Goal: Check status: Check status

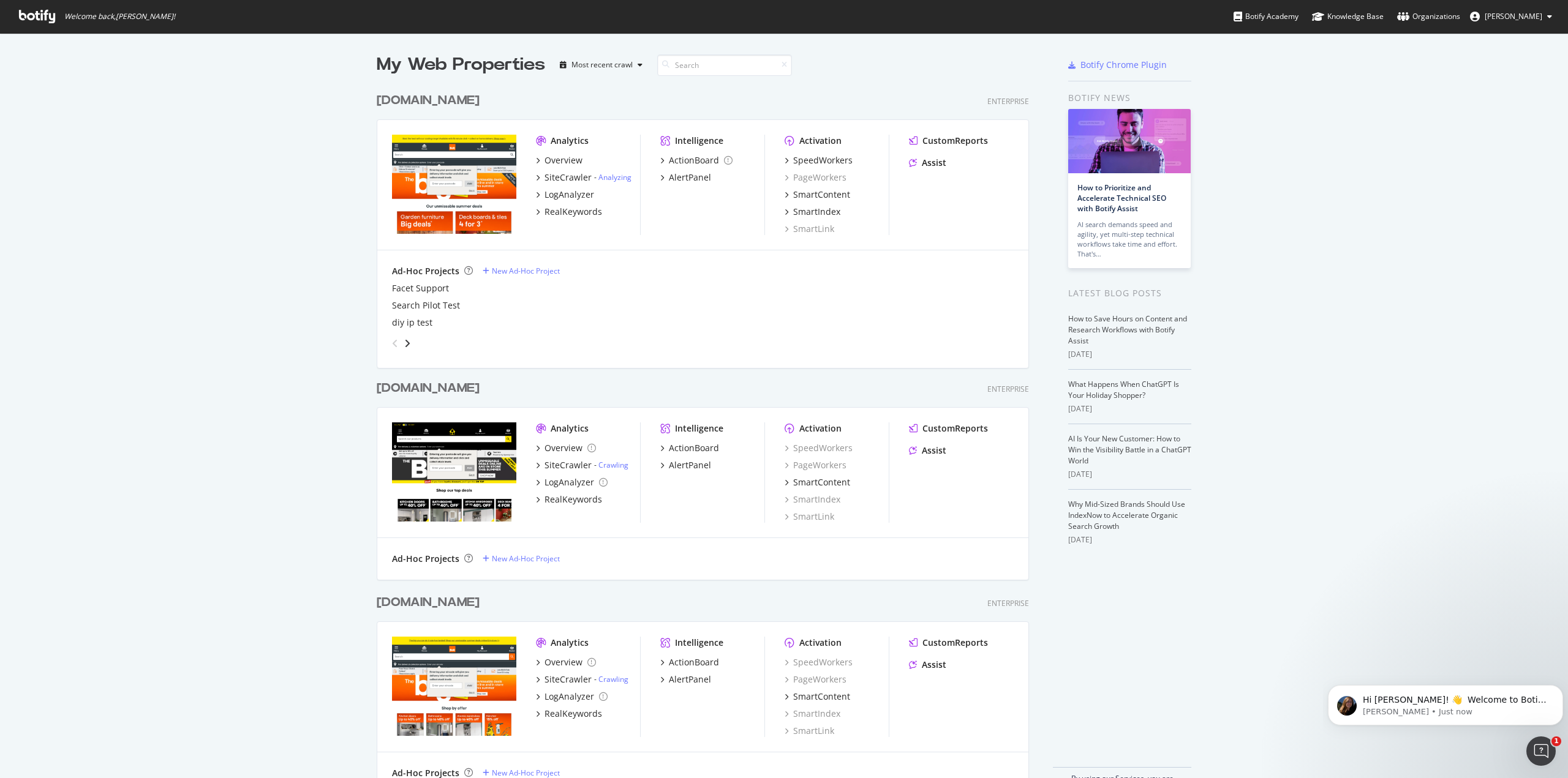
click at [193, 194] on div "My Web Properties Most recent crawl [DOMAIN_NAME] Enterprise Analytics Overview…" at bounding box center [784, 423] width 1568 height 780
